Goal: Task Accomplishment & Management: Manage account settings

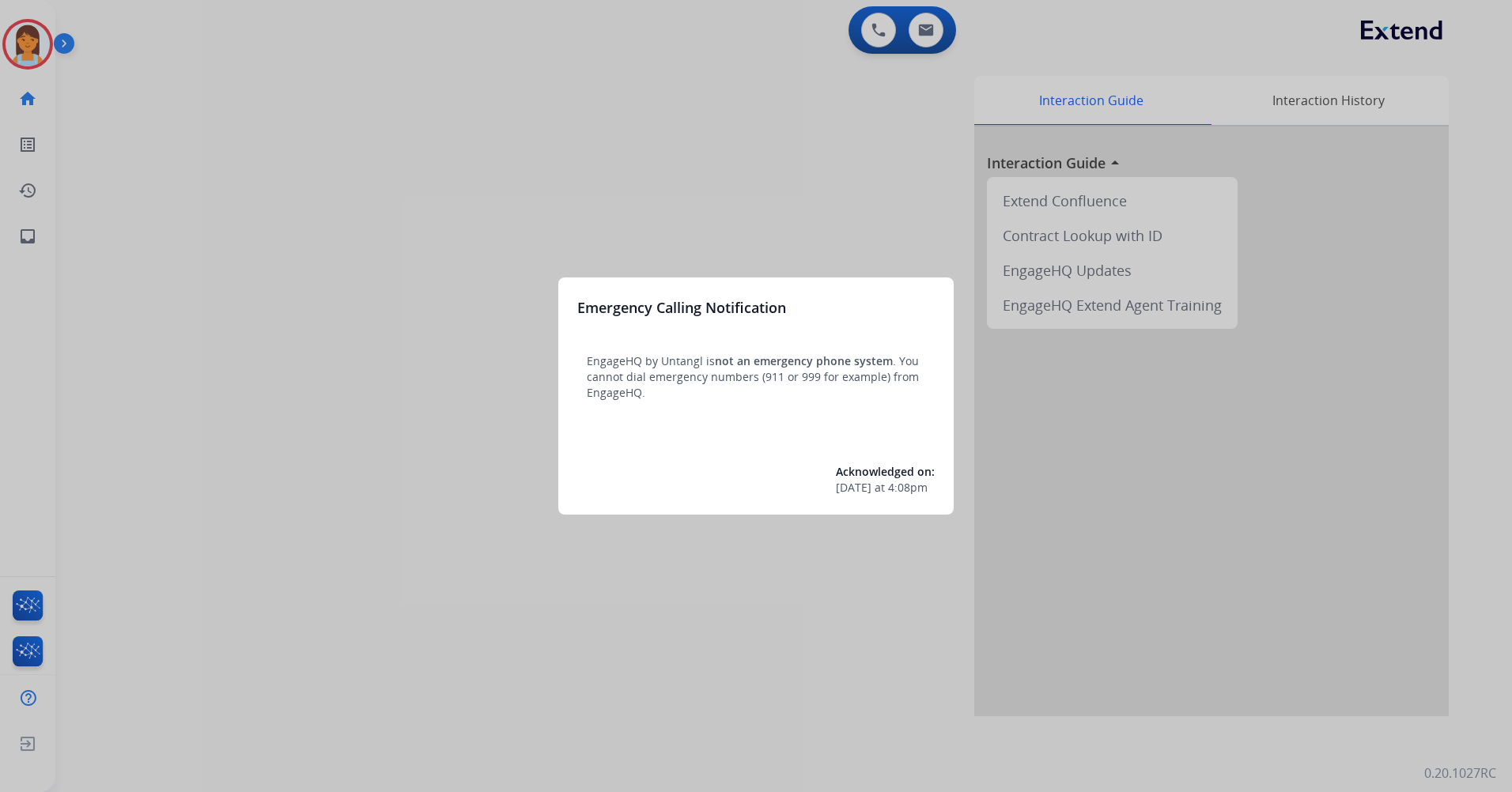
click at [353, 52] on div at bounding box center [756, 396] width 1512 height 792
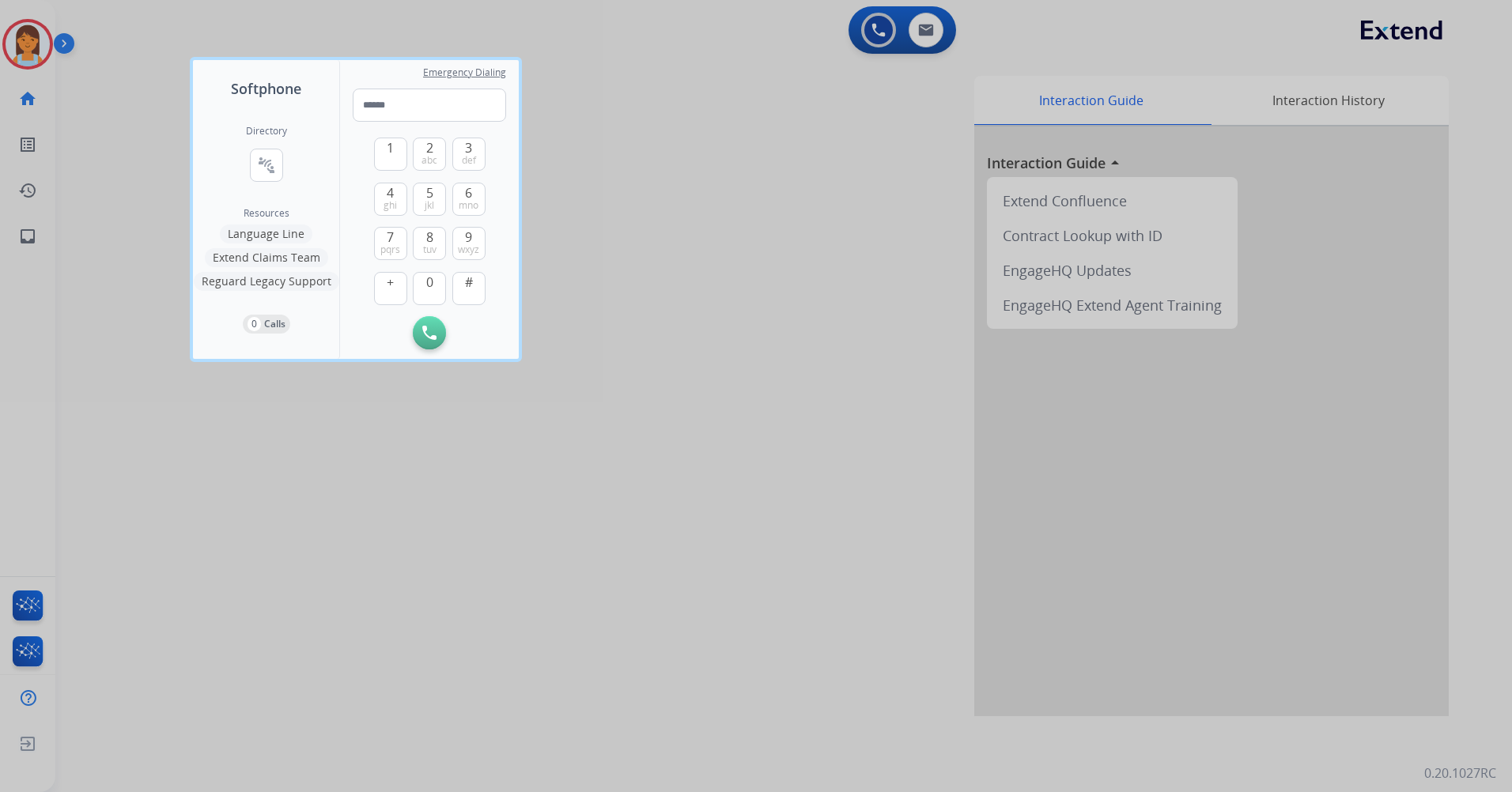
drag, startPoint x: 399, startPoint y: 18, endPoint x: 385, endPoint y: 23, distance: 14.9
click at [399, 19] on div at bounding box center [756, 396] width 1512 height 792
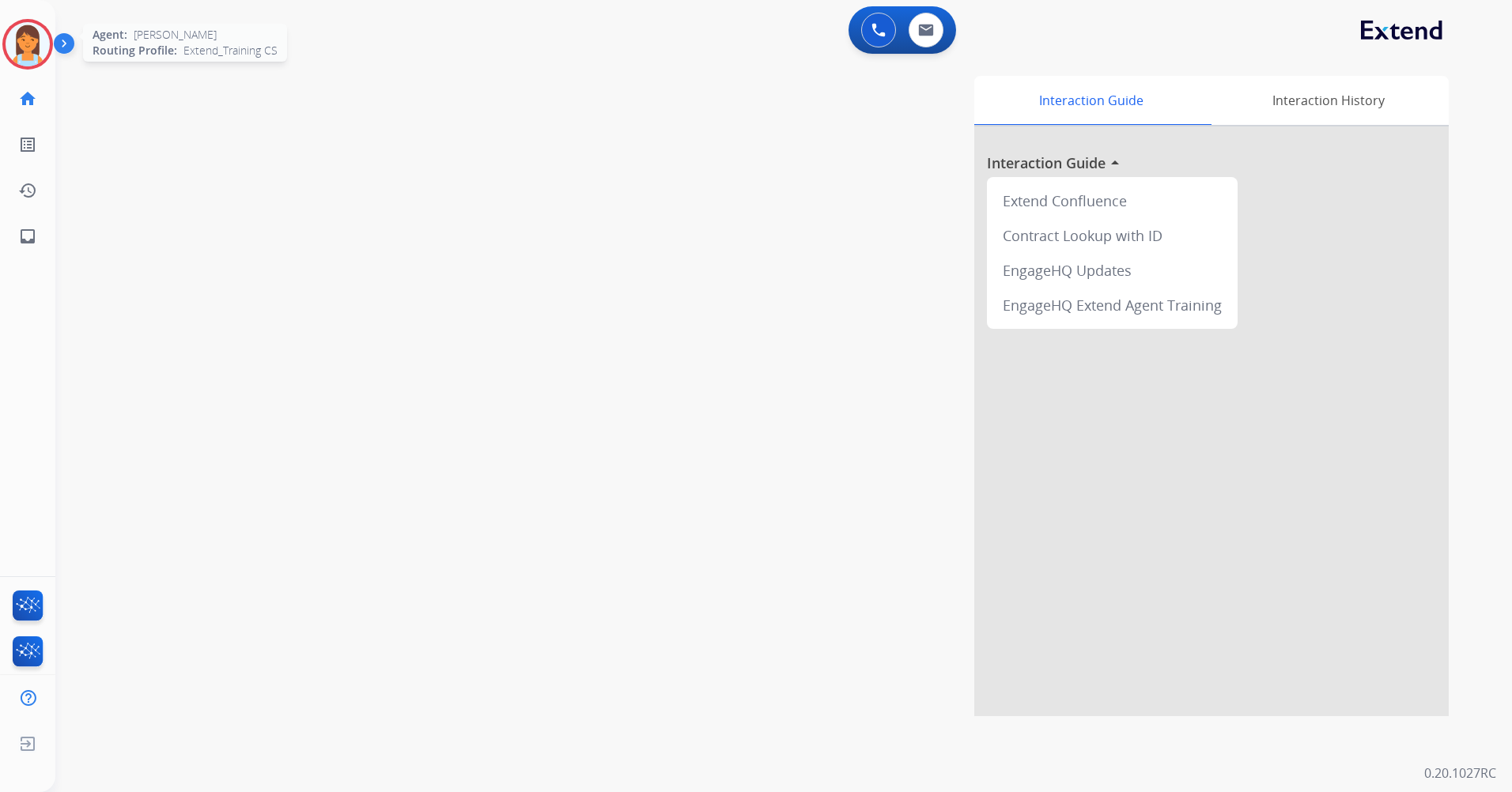
click at [34, 44] on img at bounding box center [27, 44] width 44 height 44
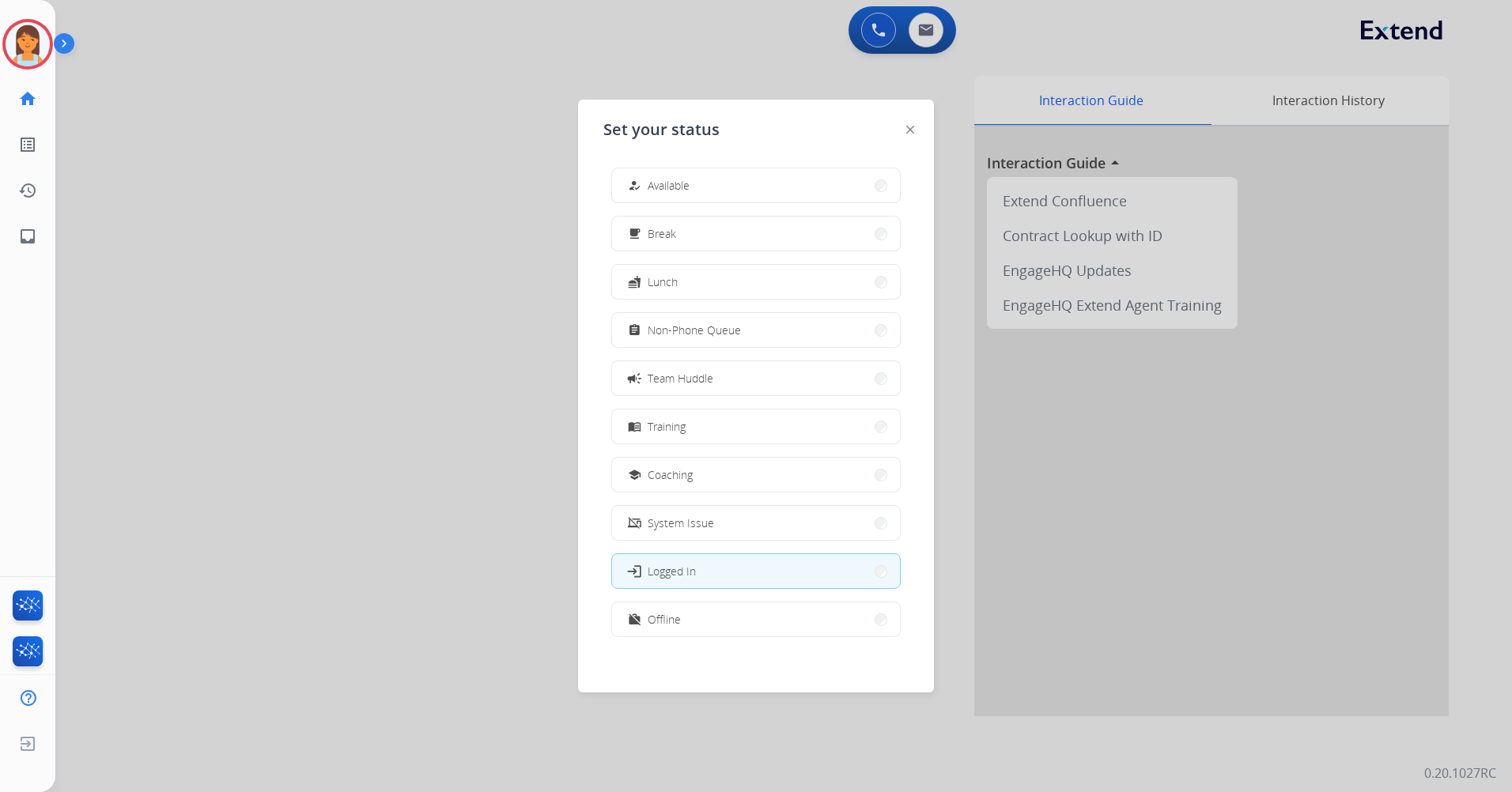
scroll to position [5, 0]
click at [693, 614] on button "work_off Offline" at bounding box center [756, 614] width 287 height 34
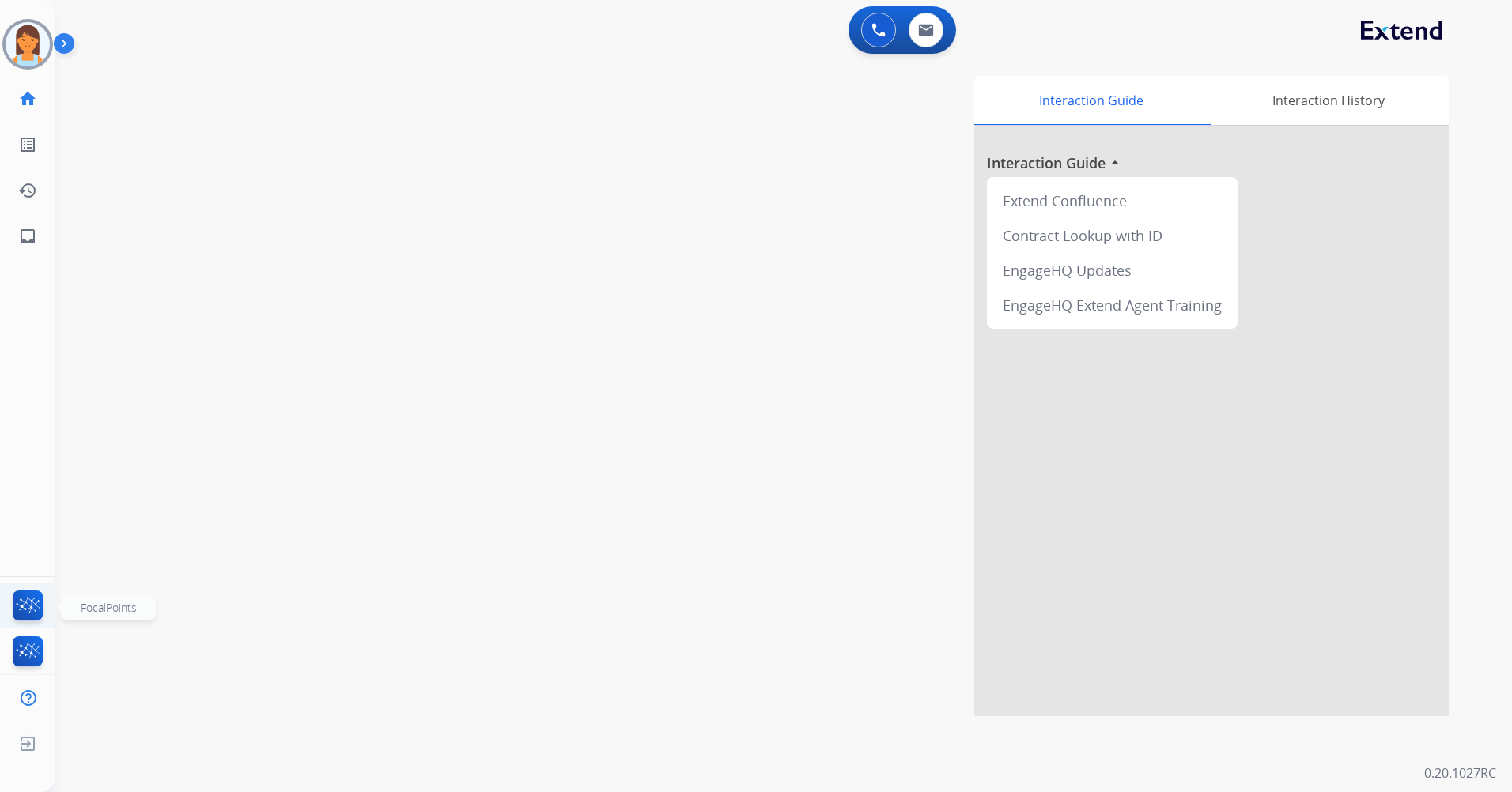
click at [28, 603] on img at bounding box center [28, 608] width 37 height 36
